Goal: Transaction & Acquisition: Purchase product/service

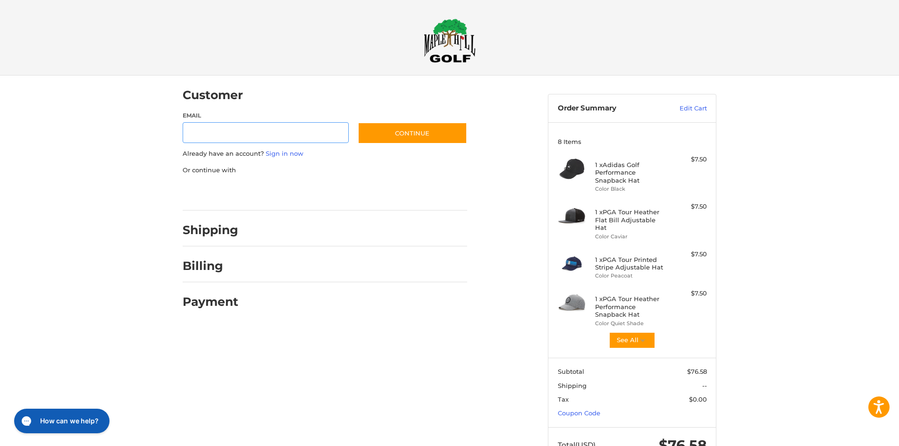
scroll to position [28, 0]
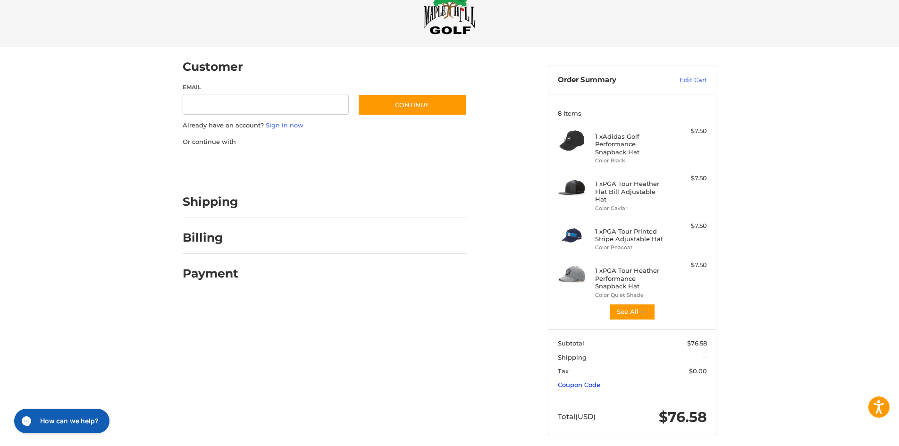
click at [581, 381] on link "Coupon Code" at bounding box center [579, 385] width 42 height 8
click at [579, 394] on input "Gift Certificate or Coupon Code" at bounding box center [605, 404] width 95 height 21
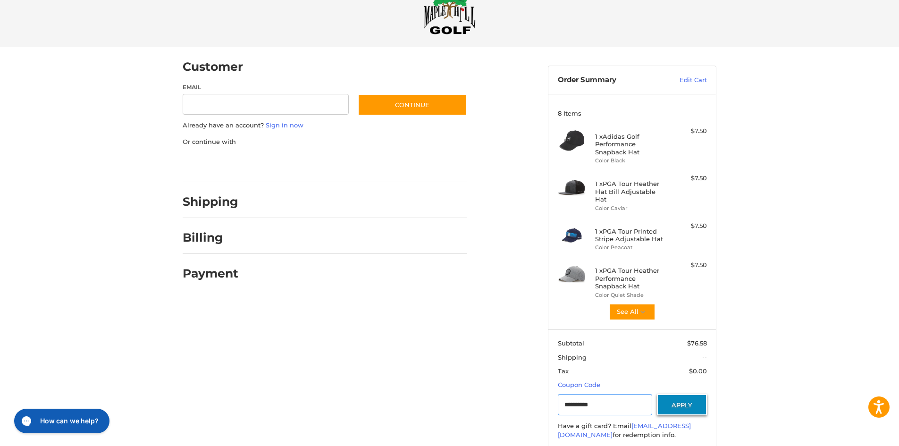
type input "**********"
click at [682, 401] on button "Apply" at bounding box center [682, 404] width 50 height 21
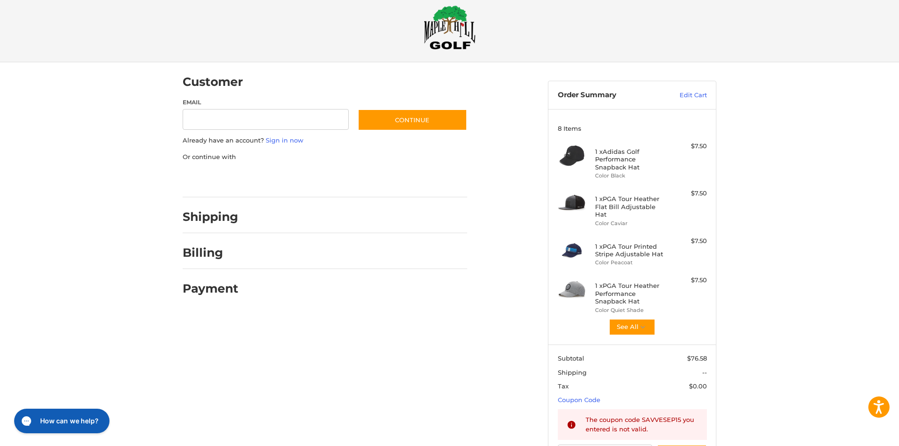
scroll to position [0, 0]
